Goal: Transaction & Acquisition: Purchase product/service

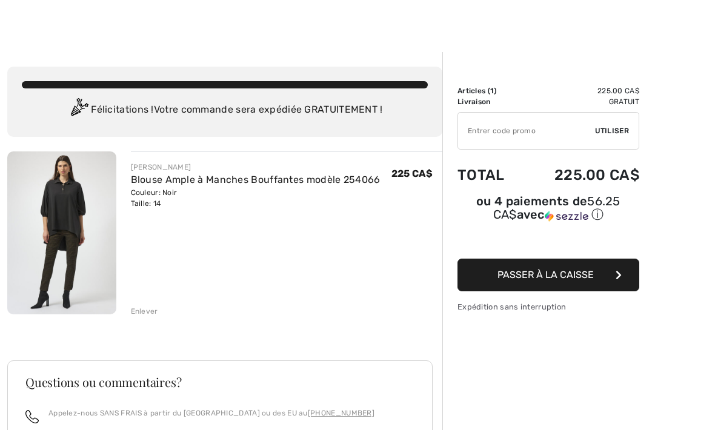
scroll to position [7, 0]
click at [59, 207] on img at bounding box center [61, 233] width 109 height 163
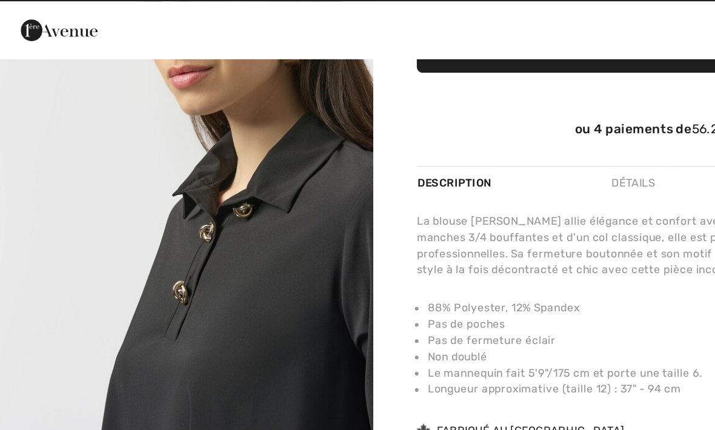
scroll to position [161, 0]
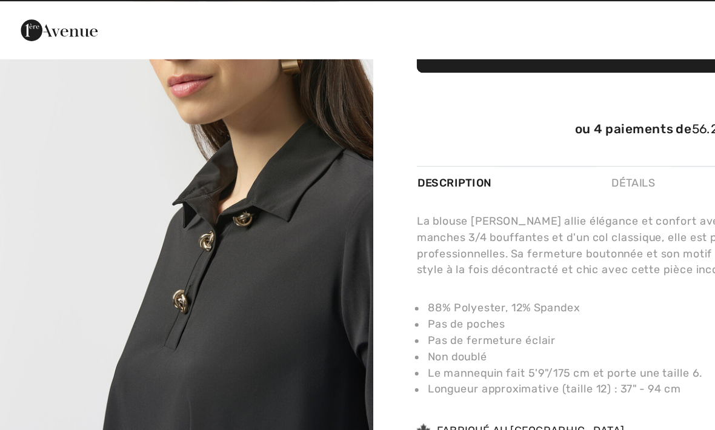
click at [184, 226] on img "2 / 5" at bounding box center [125, 146] width 250 height 375
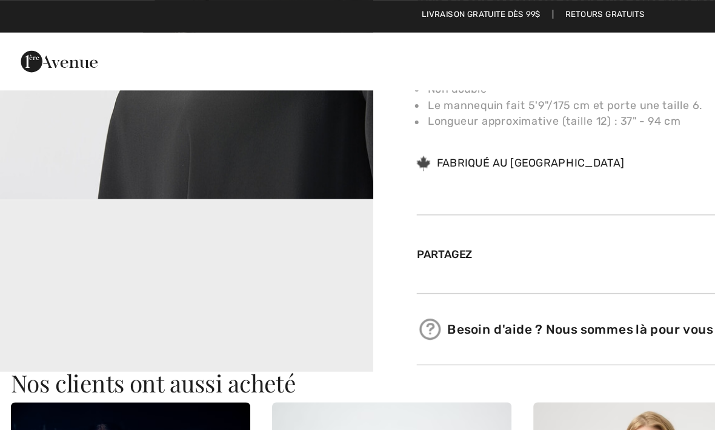
scroll to position [515, 0]
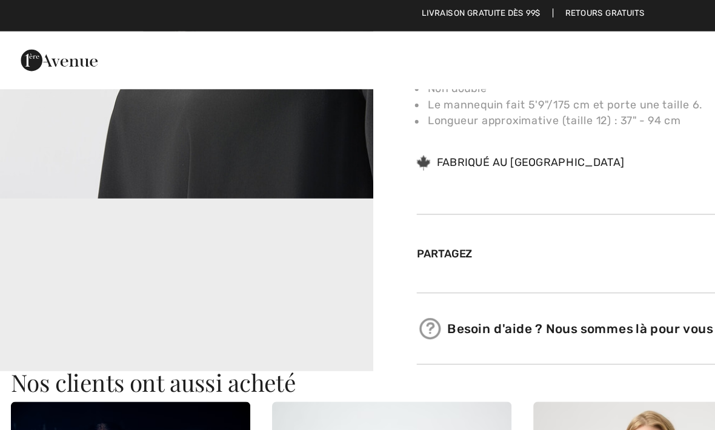
click at [132, 205] on video "Your browser does not support the video tag." at bounding box center [125, 198] width 250 height 126
click at [161, 184] on video "Your browser does not support the video tag." at bounding box center [125, 198] width 250 height 126
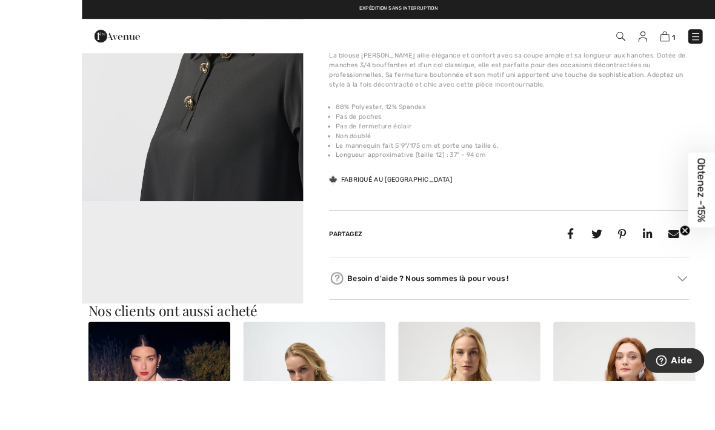
scroll to position [458, 0]
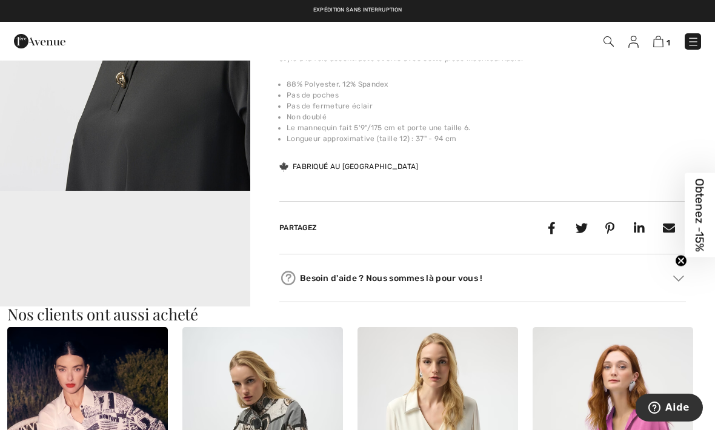
click at [201, 246] on video "Your browser does not support the video tag." at bounding box center [125, 255] width 250 height 126
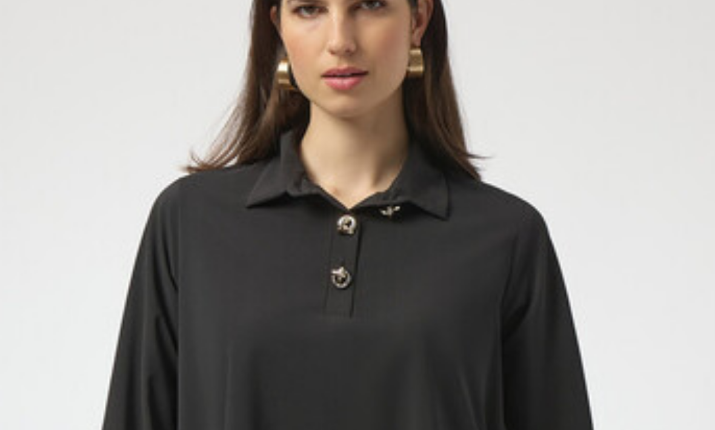
scroll to position [0, 0]
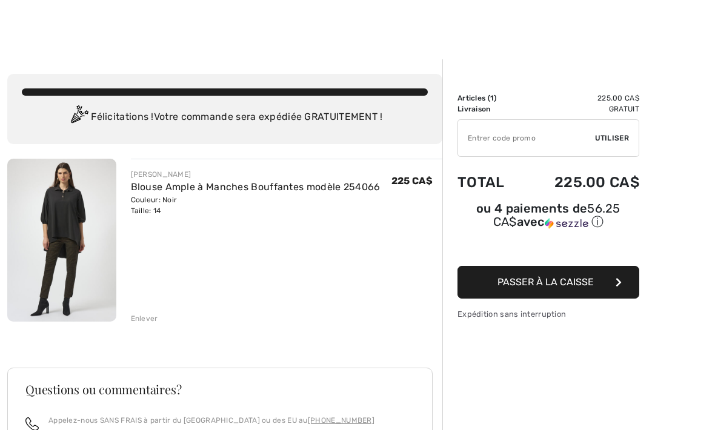
click at [250, 51] on div at bounding box center [357, 29] width 715 height 59
